Goal: Information Seeking & Learning: Learn about a topic

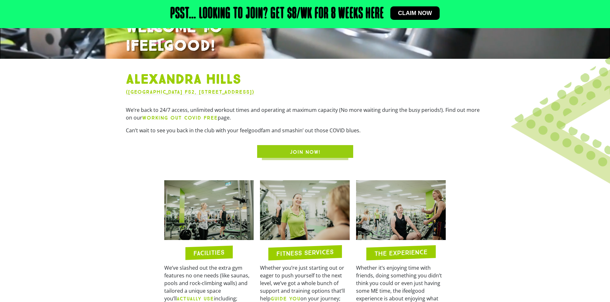
click at [305, 155] on span "JOIN NOW!" at bounding box center [305, 152] width 31 height 8
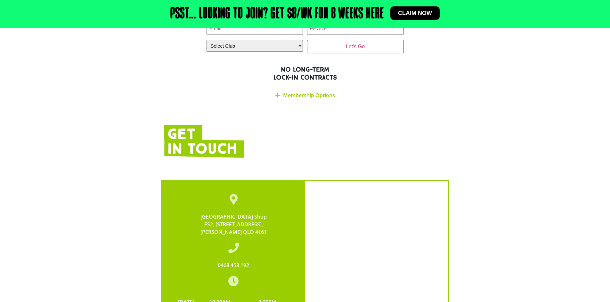
scroll to position [879, 0]
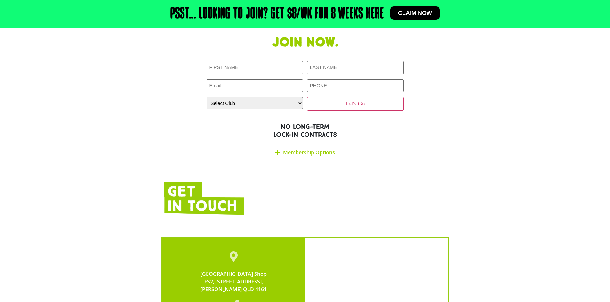
click at [292, 149] on link "Membership Options" at bounding box center [309, 152] width 52 height 7
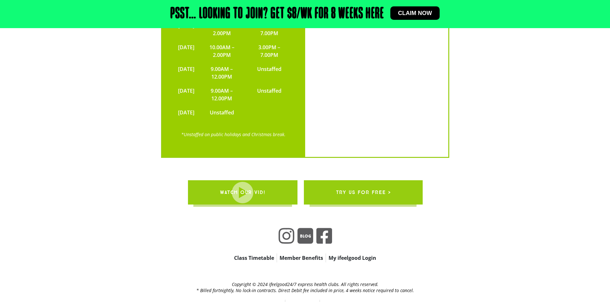
scroll to position [1405, 0]
click at [302, 300] on link "Privacy Policy" at bounding box center [302, 304] width 34 height 9
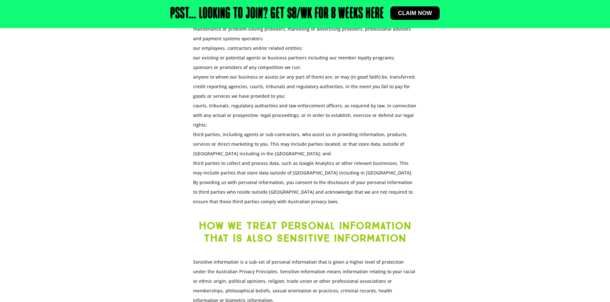
scroll to position [896, 0]
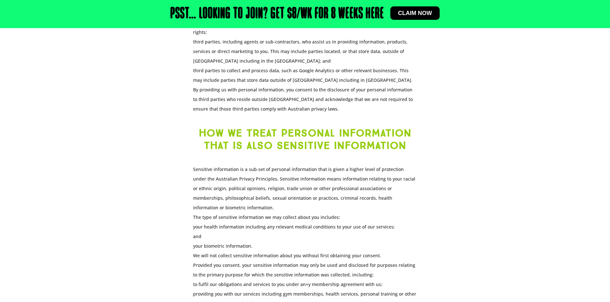
click at [319, 245] on p "Sensitive information is a sub-set of personal information that is given a high…" at bounding box center [305, 270] width 224 height 211
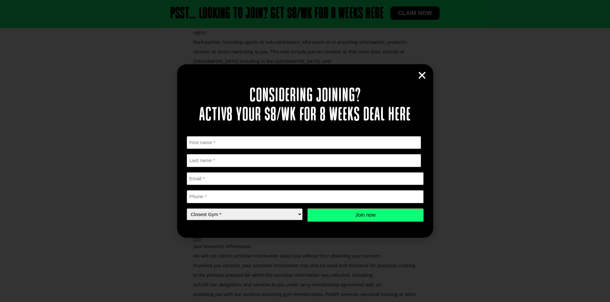
scroll to position [875, 0]
